Goal: Task Accomplishment & Management: Manage account settings

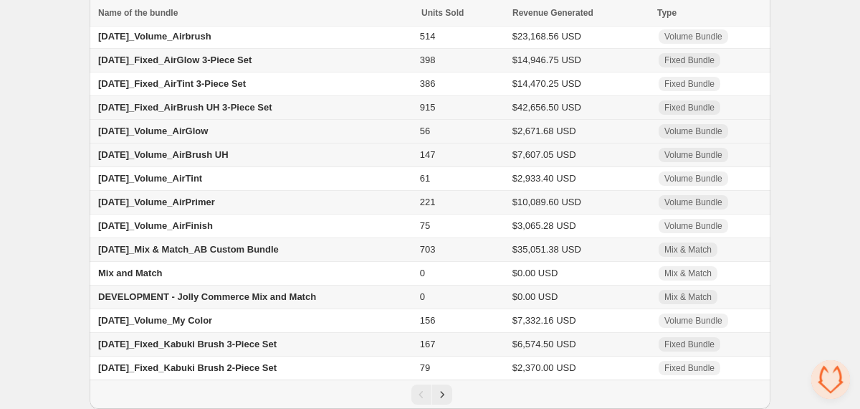
scroll to position [85, 0]
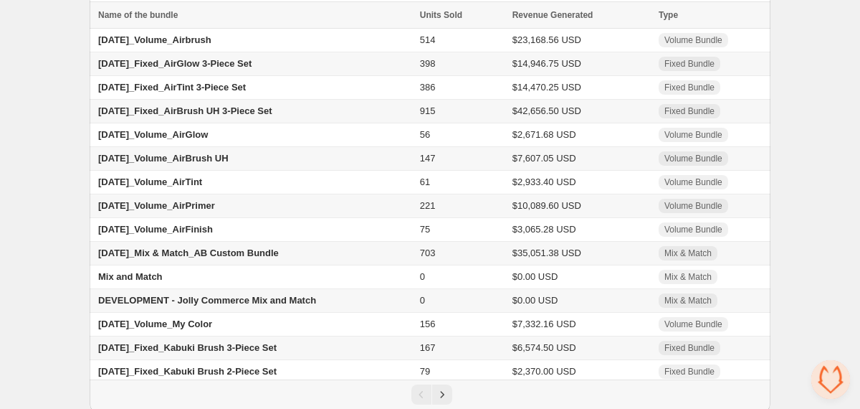
click at [253, 257] on span "[DATE]_Mix & Match_AB Custom Bundle" at bounding box center [188, 252] width 181 height 11
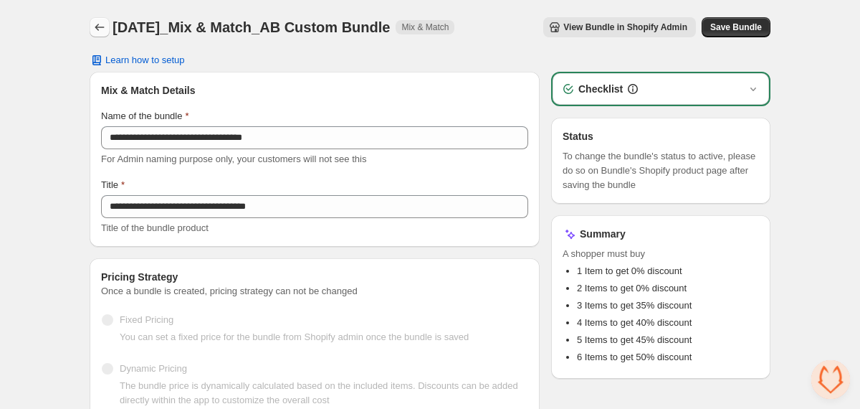
click at [97, 28] on icon "Back" at bounding box center [99, 27] width 9 height 7
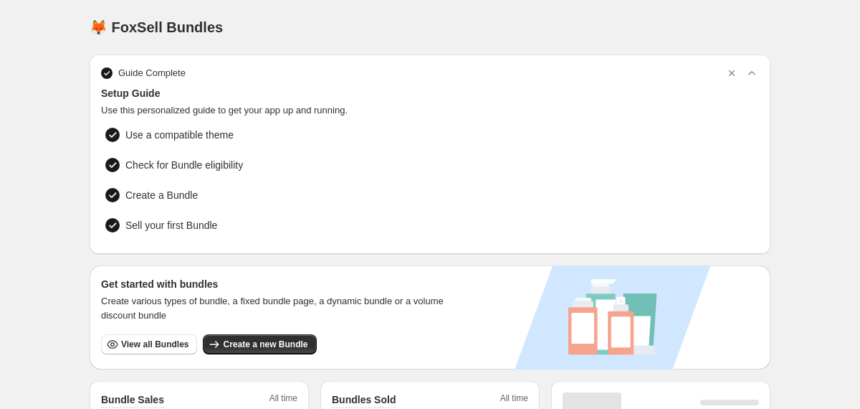
scroll to position [131, 0]
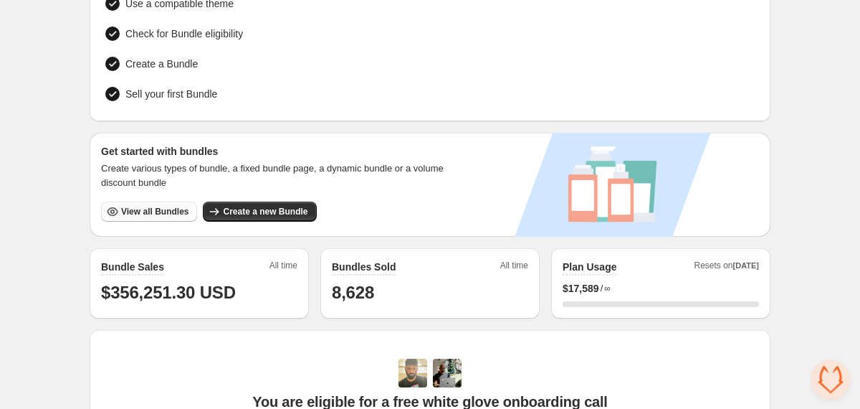
click at [172, 214] on span "View all Bundles" at bounding box center [154, 211] width 67 height 11
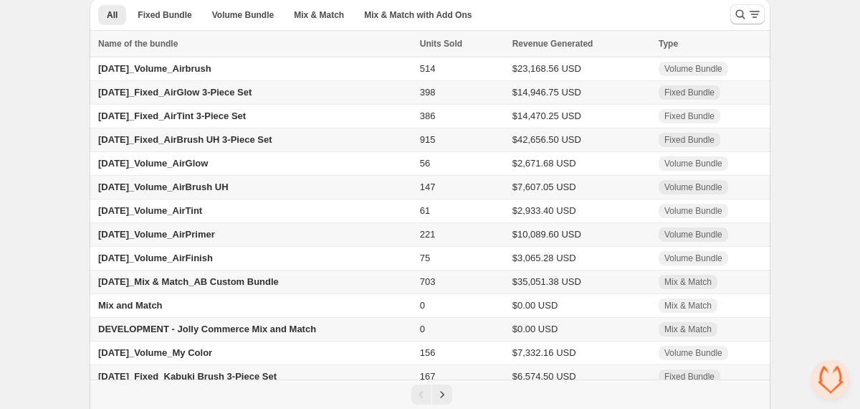
scroll to position [93, 0]
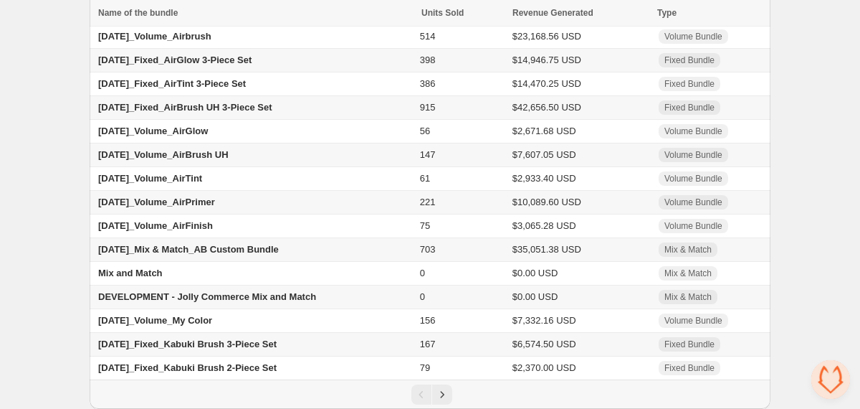
click at [205, 295] on span "DEVELOPMENT - Jolly Commerce Mix and Match" at bounding box center [207, 296] width 218 height 11
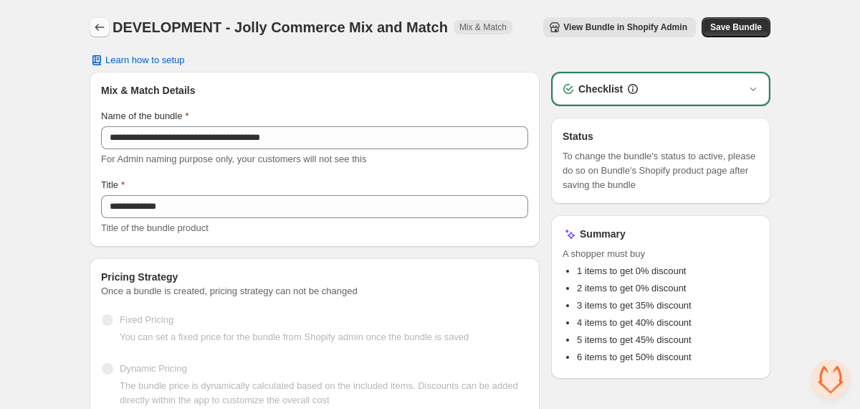
click at [103, 27] on icon "Back" at bounding box center [99, 27] width 14 height 14
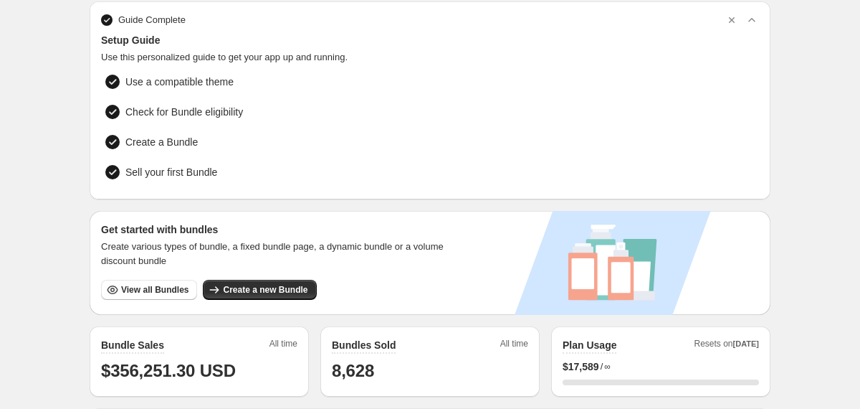
scroll to position [77, 0]
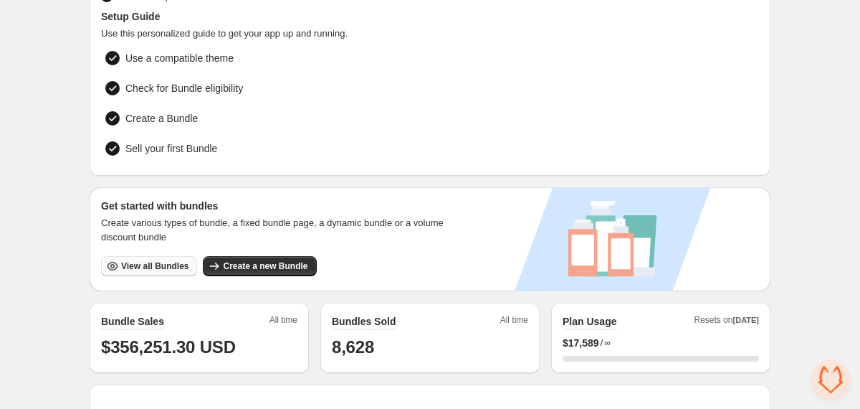
click at [171, 265] on span "View all Bundles" at bounding box center [154, 265] width 67 height 11
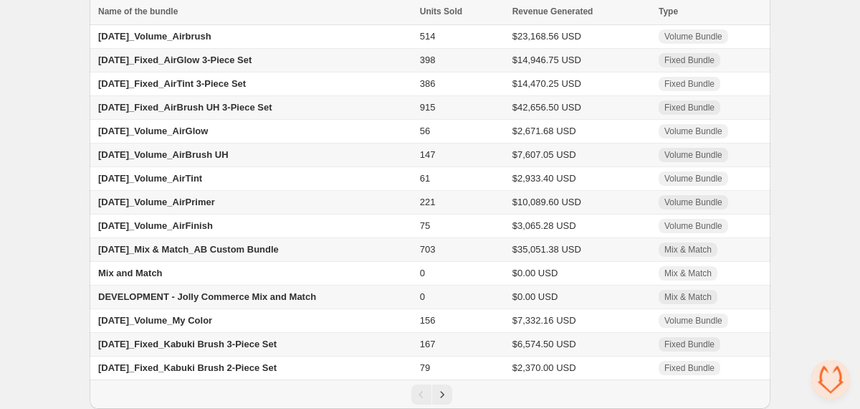
scroll to position [90, 0]
click at [163, 35] on span "[DATE]_Volume_Airbrush" at bounding box center [154, 36] width 113 height 11
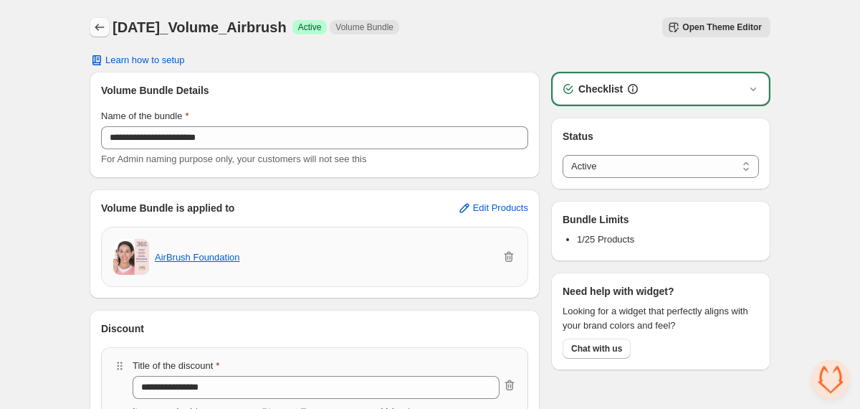
click at [103, 27] on icon "Back" at bounding box center [99, 27] width 14 height 14
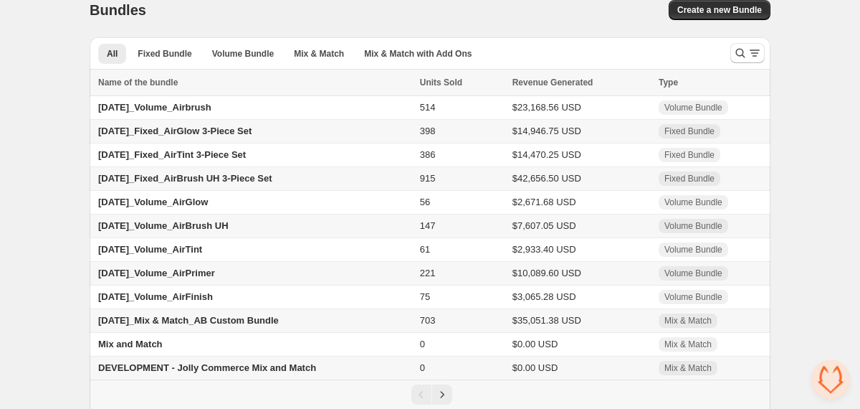
scroll to position [93, 0]
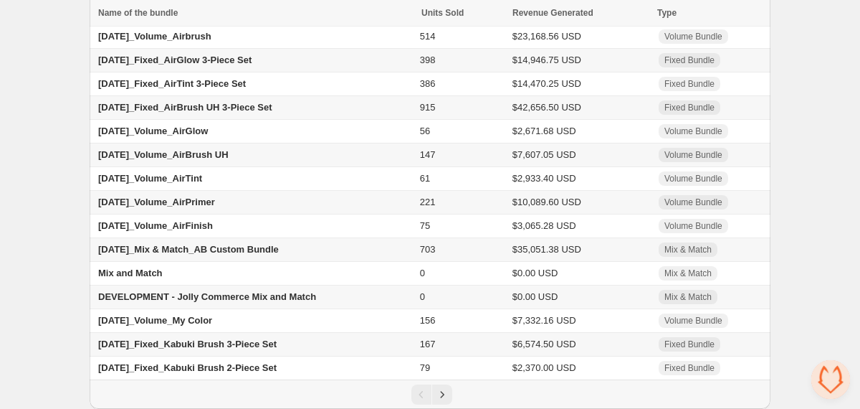
click at [122, 247] on span "[DATE]_Mix & Match_AB Custom Bundle" at bounding box center [188, 249] width 181 height 11
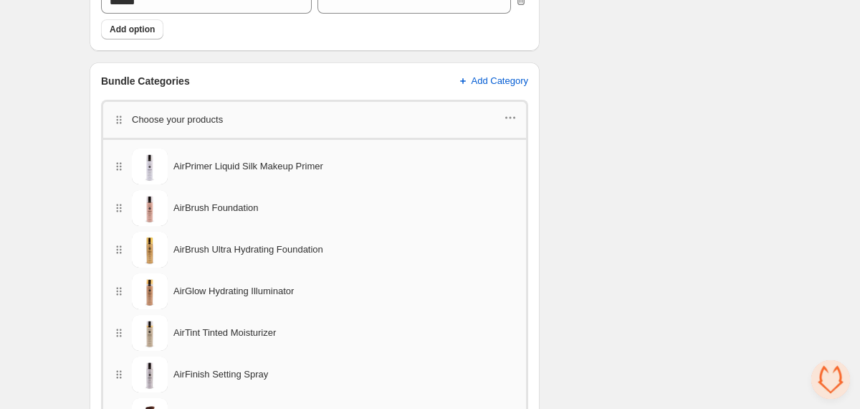
scroll to position [813, 0]
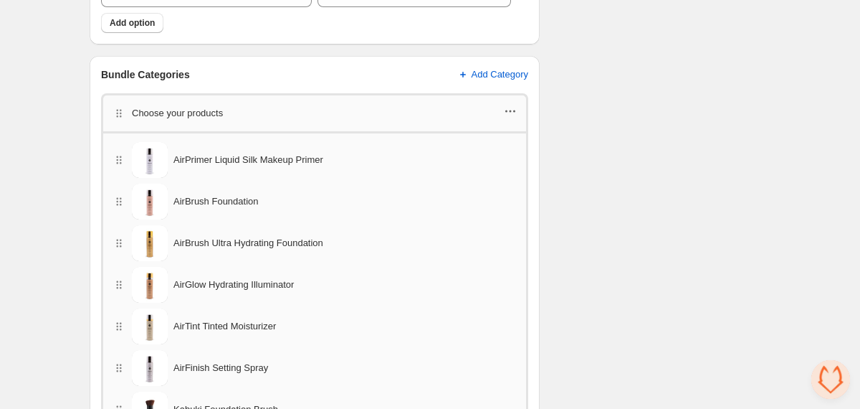
click at [508, 108] on icon "button" at bounding box center [510, 111] width 14 height 14
click at [600, 104] on div "Checklist Status To change the bundle's status to active, please do so on Bundl…" at bounding box center [660, 131] width 219 height 1744
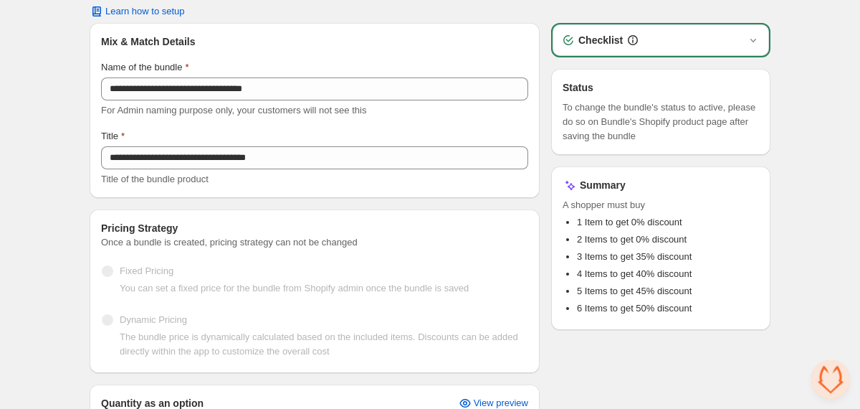
scroll to position [0, 0]
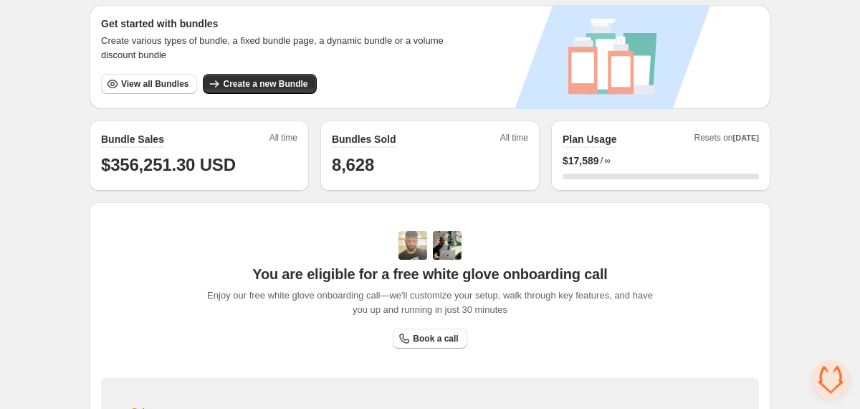
scroll to position [257, 0]
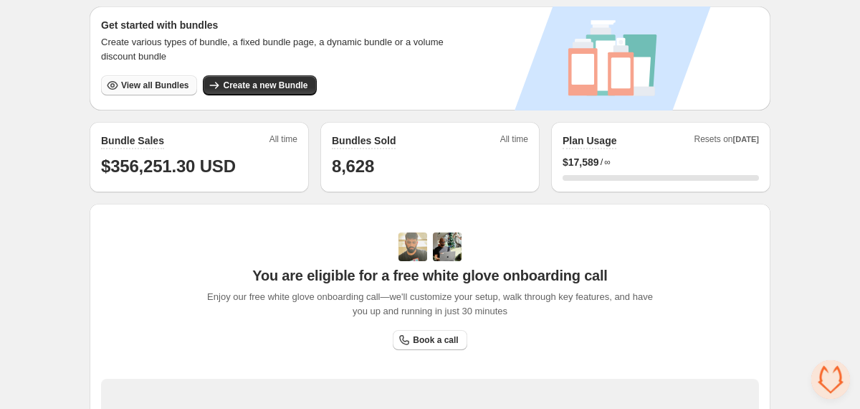
click at [169, 75] on button "View all Bundles" at bounding box center [149, 85] width 96 height 20
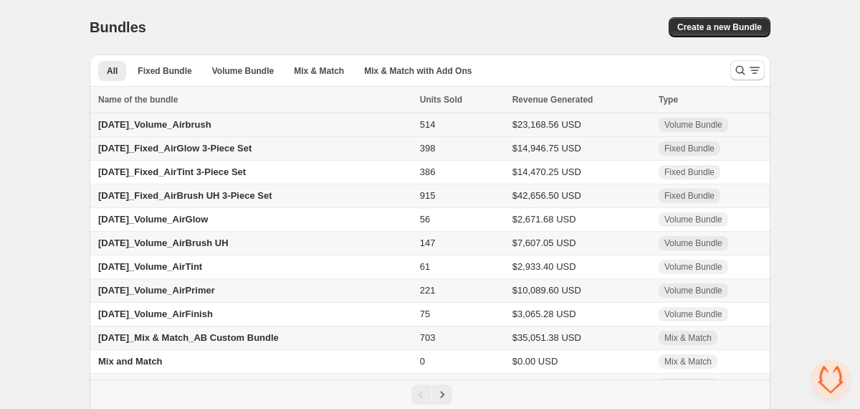
click at [208, 120] on span "24.06.17_Volume_Airbrush" at bounding box center [154, 124] width 113 height 11
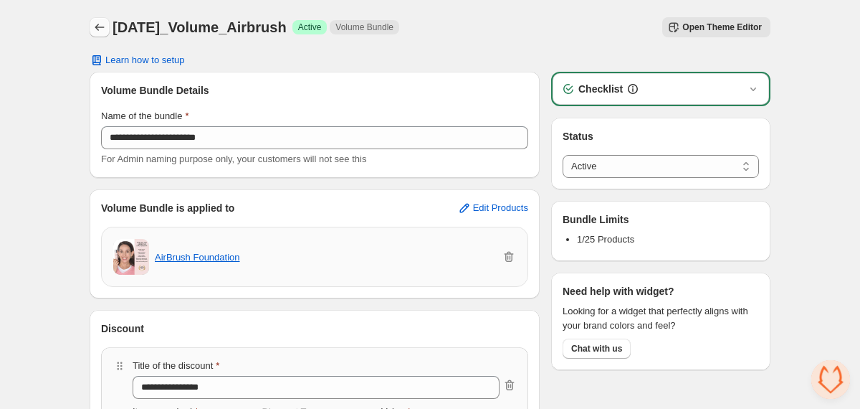
click at [100, 27] on icon "Back" at bounding box center [99, 27] width 14 height 14
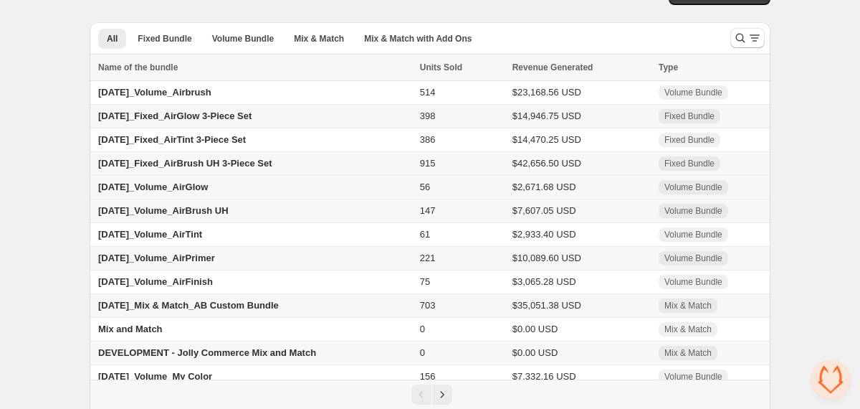
scroll to position [93, 0]
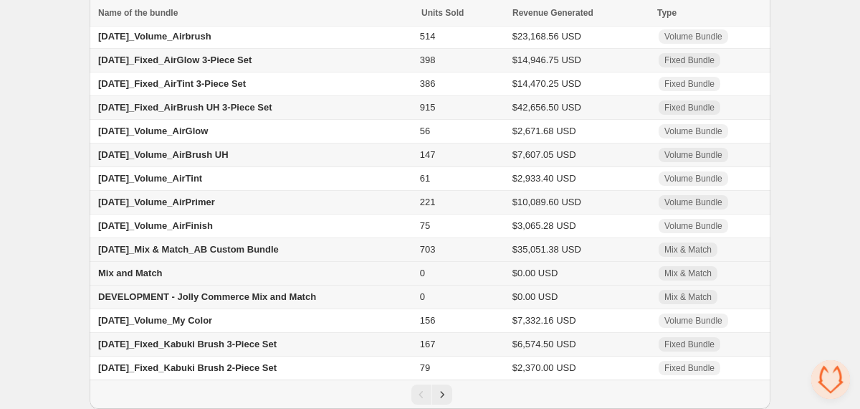
click at [141, 272] on span "Mix and Match" at bounding box center [130, 272] width 65 height 11
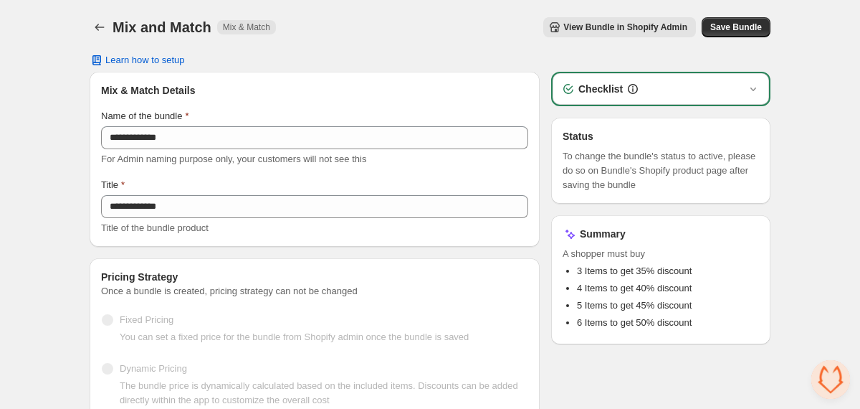
click at [575, 28] on span "View Bundle in Shopify Admin" at bounding box center [625, 27] width 124 height 11
click at [96, 30] on icon "Back" at bounding box center [99, 27] width 14 height 14
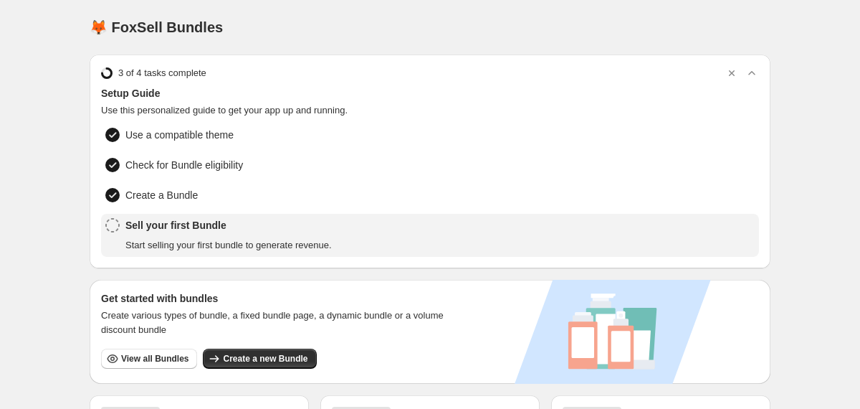
scroll to position [247, 0]
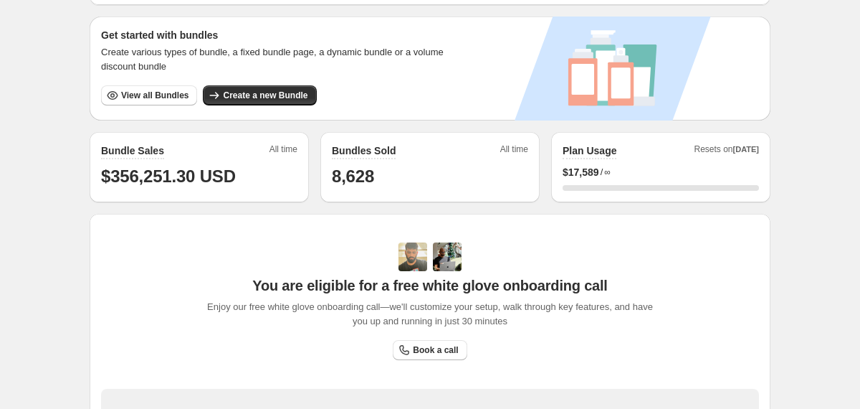
click at [168, 112] on div "Get started with bundles Create various types of bundle, a fixed bundle page, a…" at bounding box center [279, 68] width 379 height 104
click at [165, 90] on span "View all Bundles" at bounding box center [154, 95] width 67 height 11
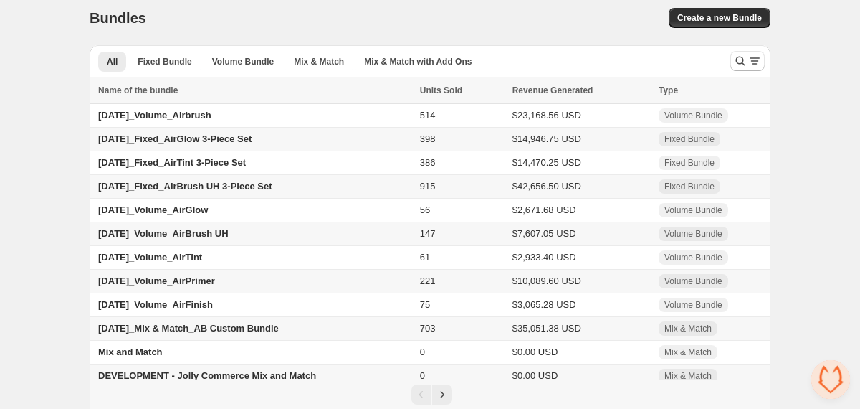
scroll to position [14, 0]
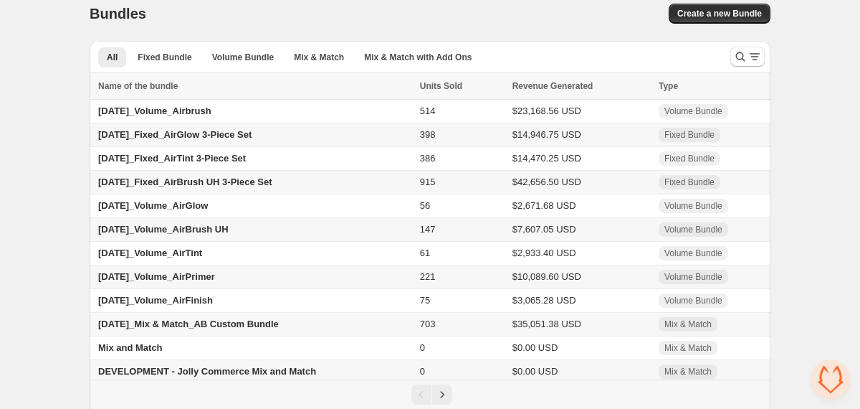
click at [201, 329] on span "[DATE]_Mix & Match_AB Custom Bundle" at bounding box center [188, 323] width 181 height 11
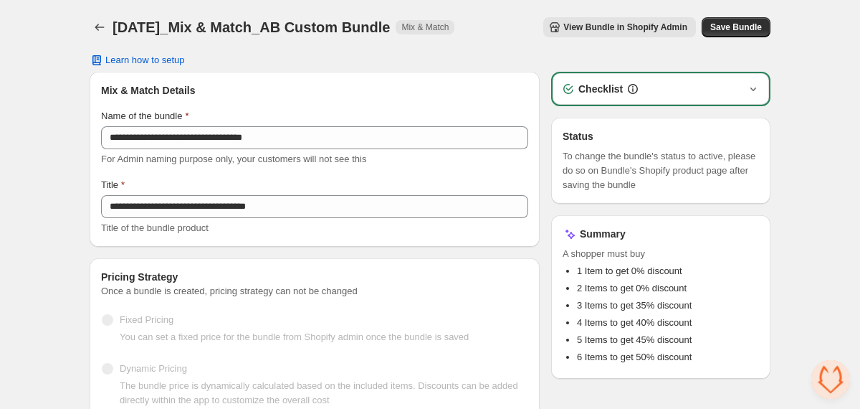
click at [751, 91] on icon "button" at bounding box center [753, 89] width 14 height 14
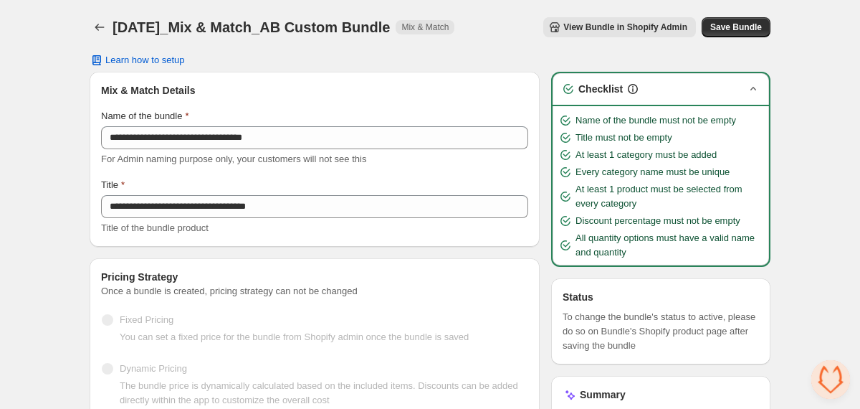
click at [574, 36] on button "View Bundle in Shopify Admin" at bounding box center [619, 27] width 153 height 20
click at [96, 24] on icon "Back" at bounding box center [99, 27] width 14 height 14
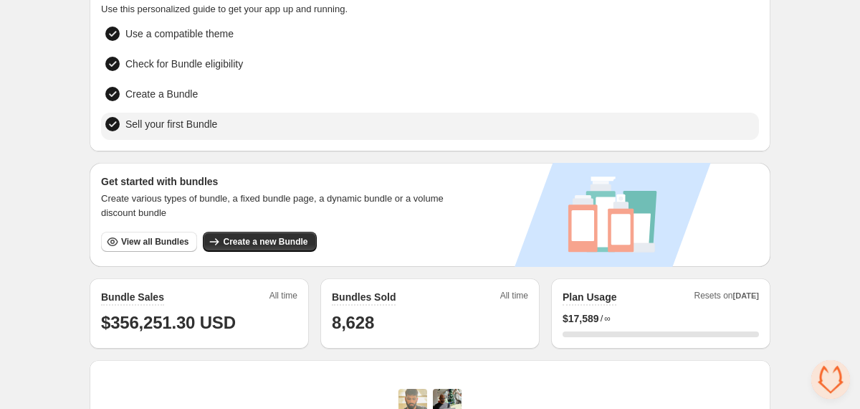
scroll to position [103, 0]
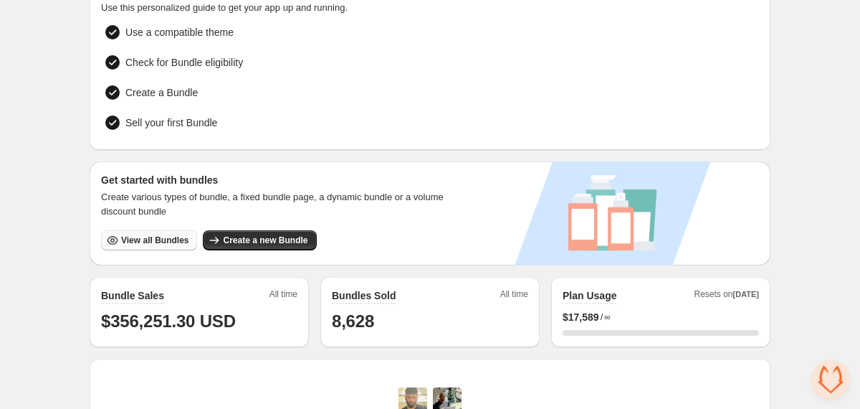
click at [121, 237] on span "View all Bundles" at bounding box center [154, 239] width 67 height 11
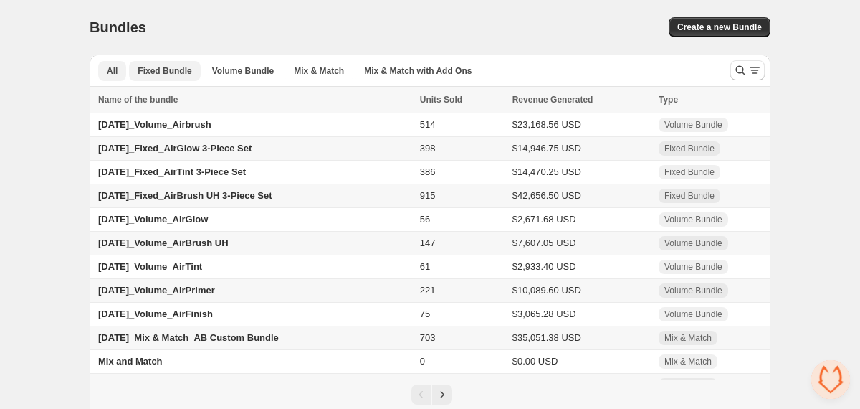
click at [176, 71] on span "Fixed Bundle" at bounding box center [165, 70] width 54 height 11
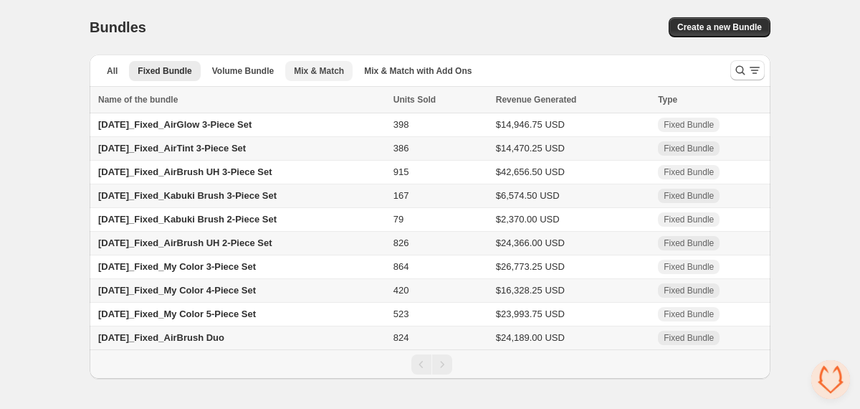
click at [320, 72] on span "Mix & Match" at bounding box center [319, 70] width 50 height 11
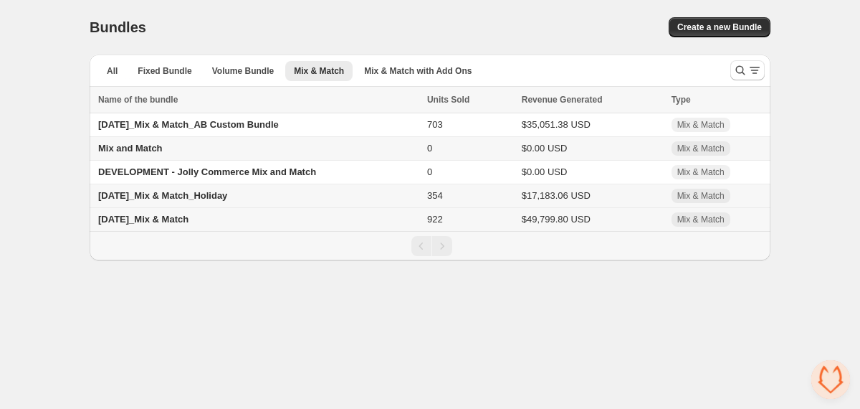
click at [165, 220] on span "25.01.09_Mix & Match" at bounding box center [143, 219] width 90 height 11
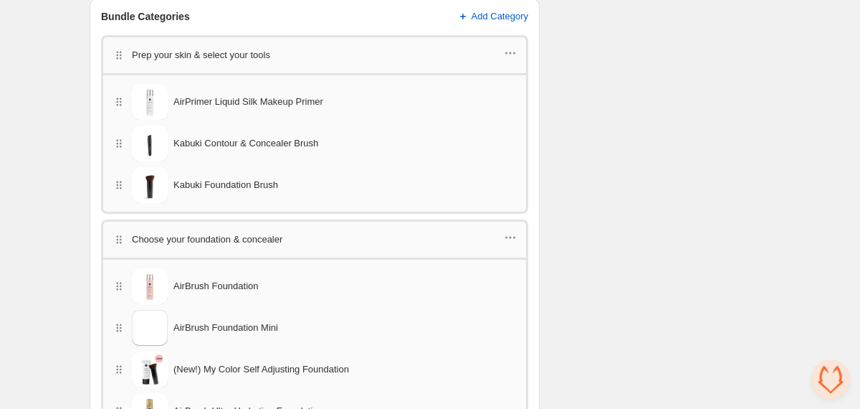
scroll to position [774, 0]
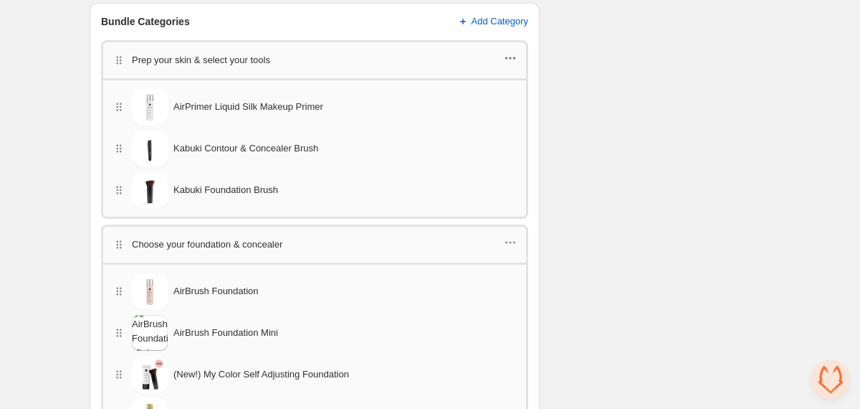
click at [512, 54] on icon "button" at bounding box center [510, 58] width 14 height 14
click at [476, 82] on div "Edit products" at bounding box center [509, 84] width 99 height 14
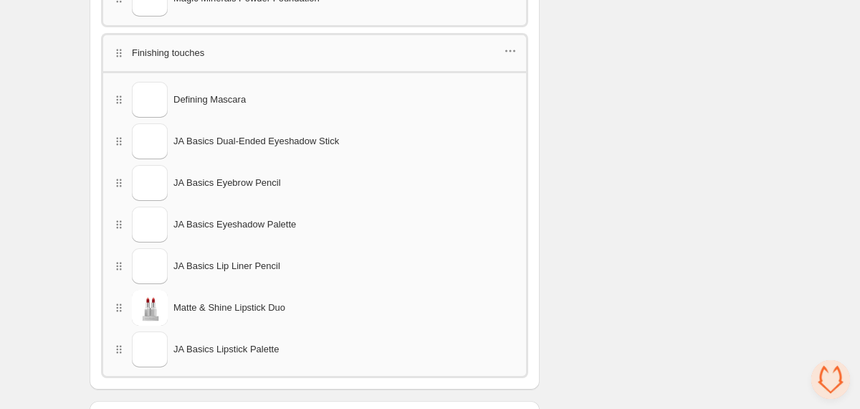
scroll to position [1728, 0]
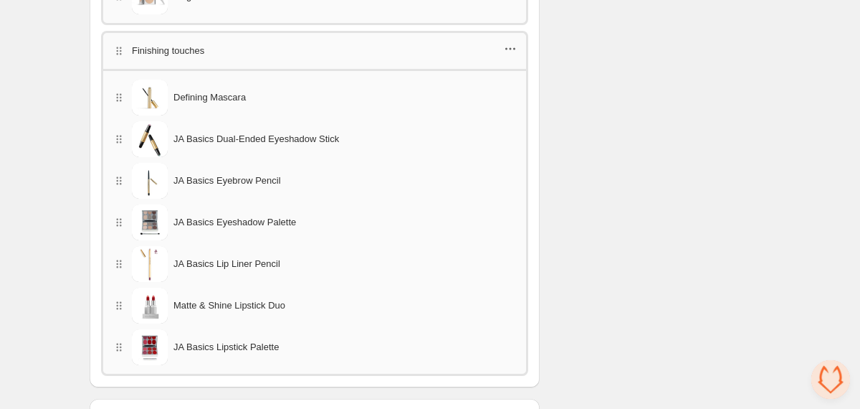
click at [515, 48] on icon "button" at bounding box center [514, 49] width 2 height 2
click at [510, 55] on span "Edit products" at bounding box center [519, 59] width 80 height 14
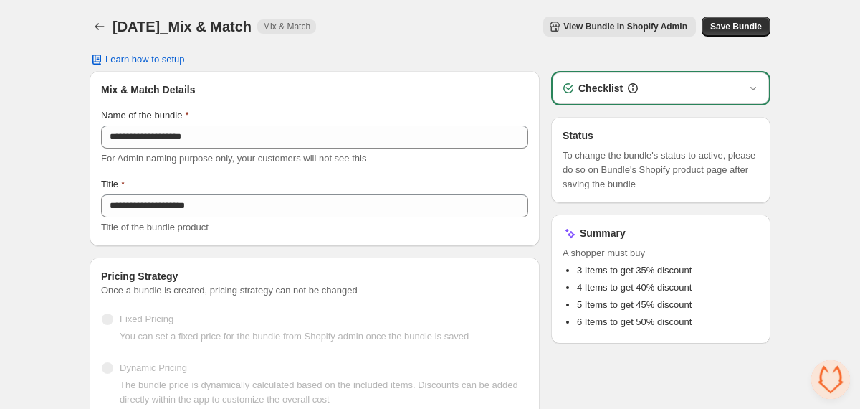
scroll to position [0, 0]
click at [740, 29] on span "Save Bundle" at bounding box center [736, 27] width 52 height 11
click at [101, 34] on button "Back" at bounding box center [100, 27] width 20 height 20
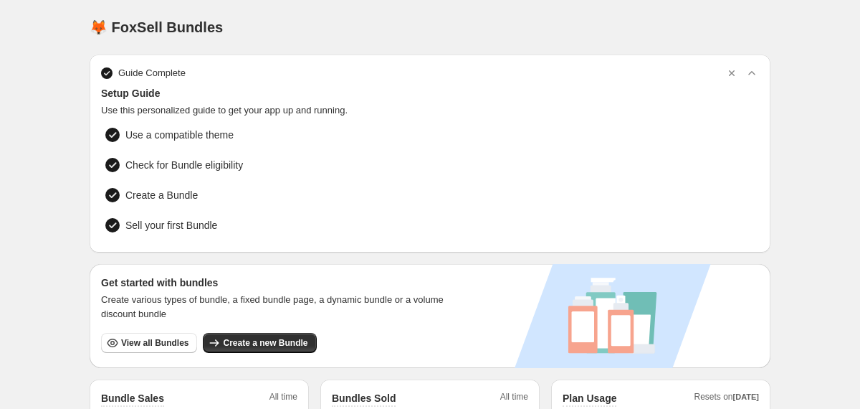
scroll to position [253, 0]
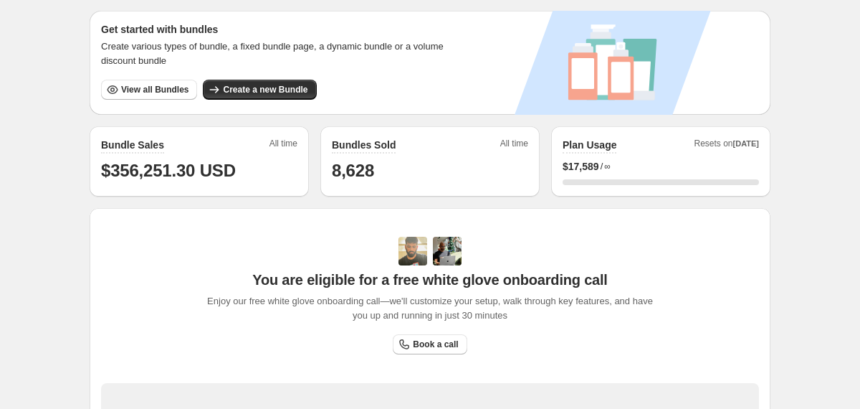
click at [149, 84] on span "View all Bundles" at bounding box center [154, 89] width 67 height 11
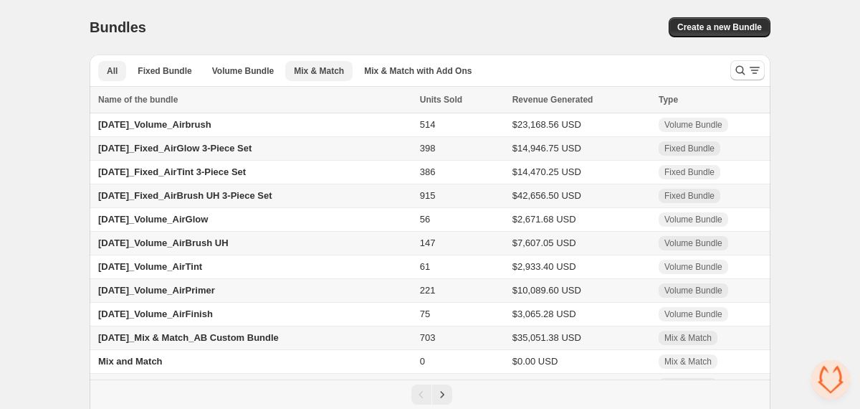
click at [319, 71] on span "Mix & Match" at bounding box center [319, 70] width 50 height 11
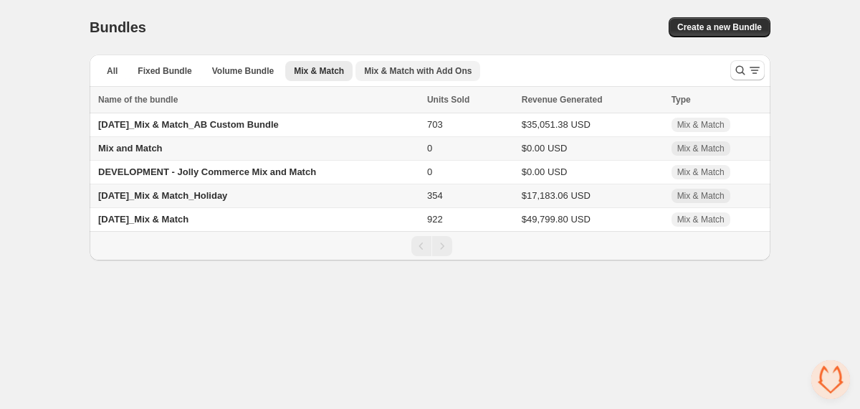
click at [379, 72] on span "Mix & Match with Add Ons" at bounding box center [418, 70] width 108 height 11
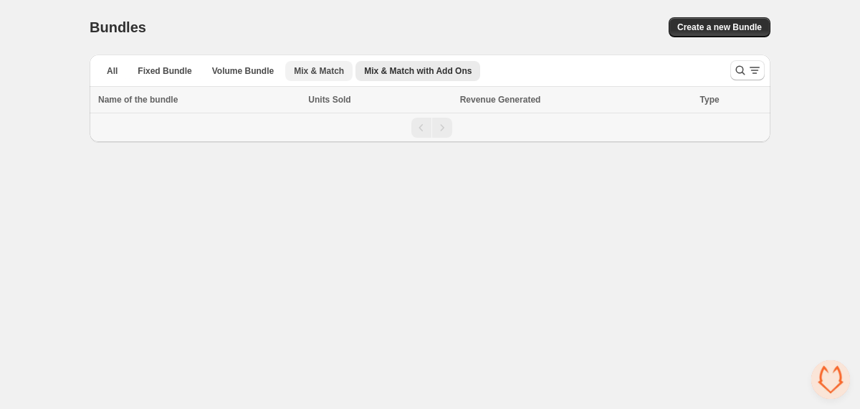
click at [325, 71] on span "Mix & Match" at bounding box center [319, 70] width 50 height 11
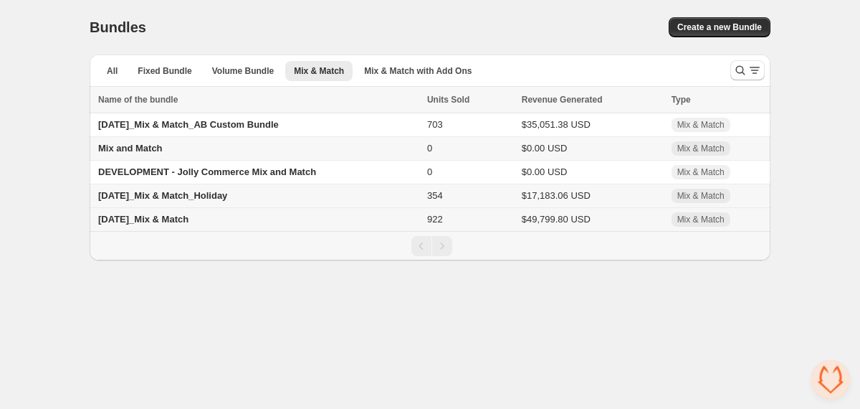
click at [161, 221] on span "25.01.09_Mix & Match" at bounding box center [143, 219] width 90 height 11
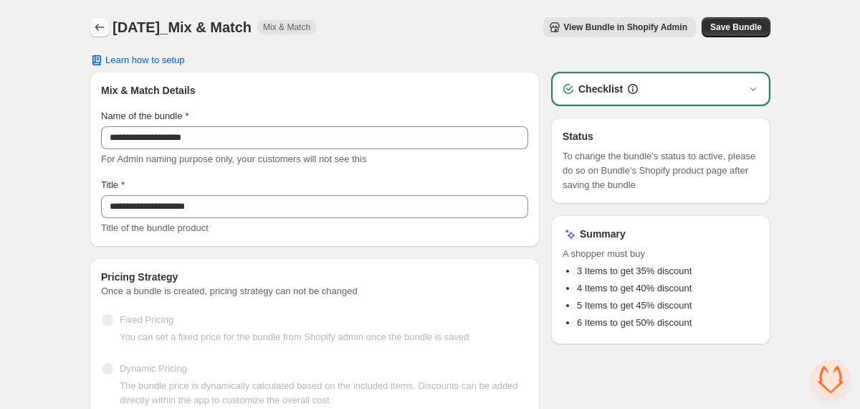
click at [92, 27] on icon "Back" at bounding box center [99, 27] width 14 height 14
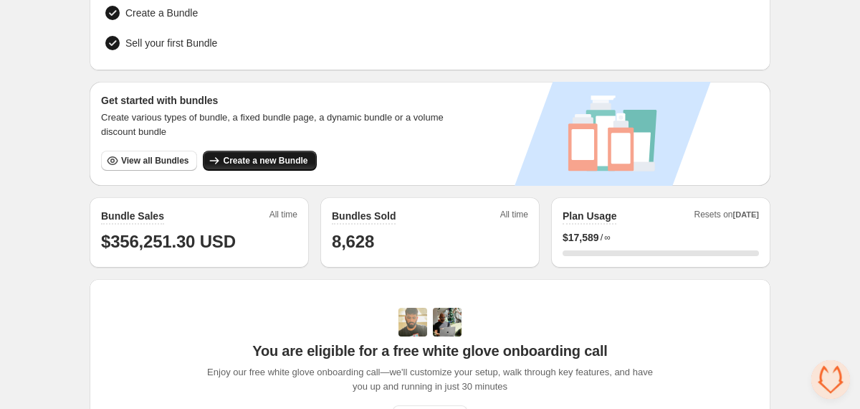
scroll to position [171, 0]
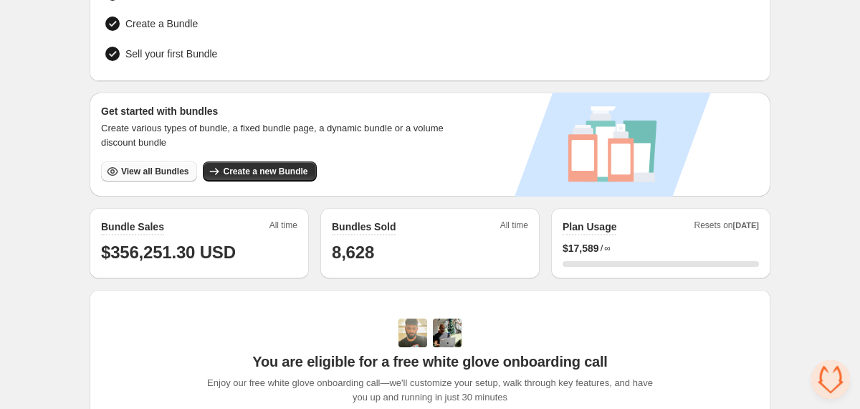
click at [141, 177] on button "View all Bundles" at bounding box center [149, 171] width 96 height 20
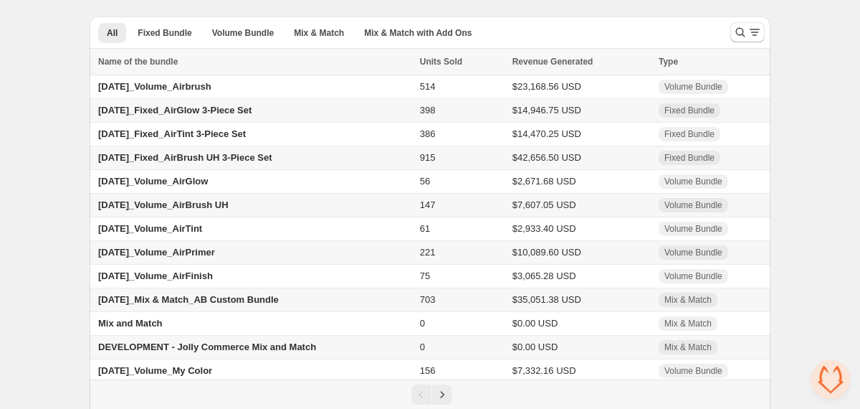
scroll to position [93, 0]
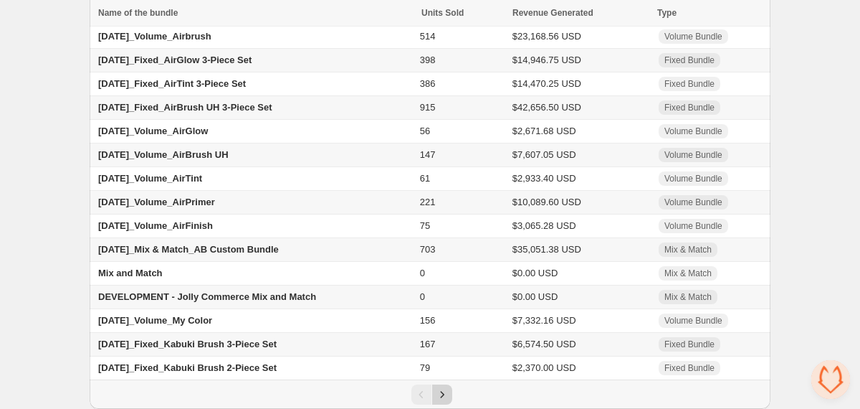
click at [445, 397] on icon "Next" at bounding box center [442, 394] width 14 height 14
